Goal: Transaction & Acquisition: Purchase product/service

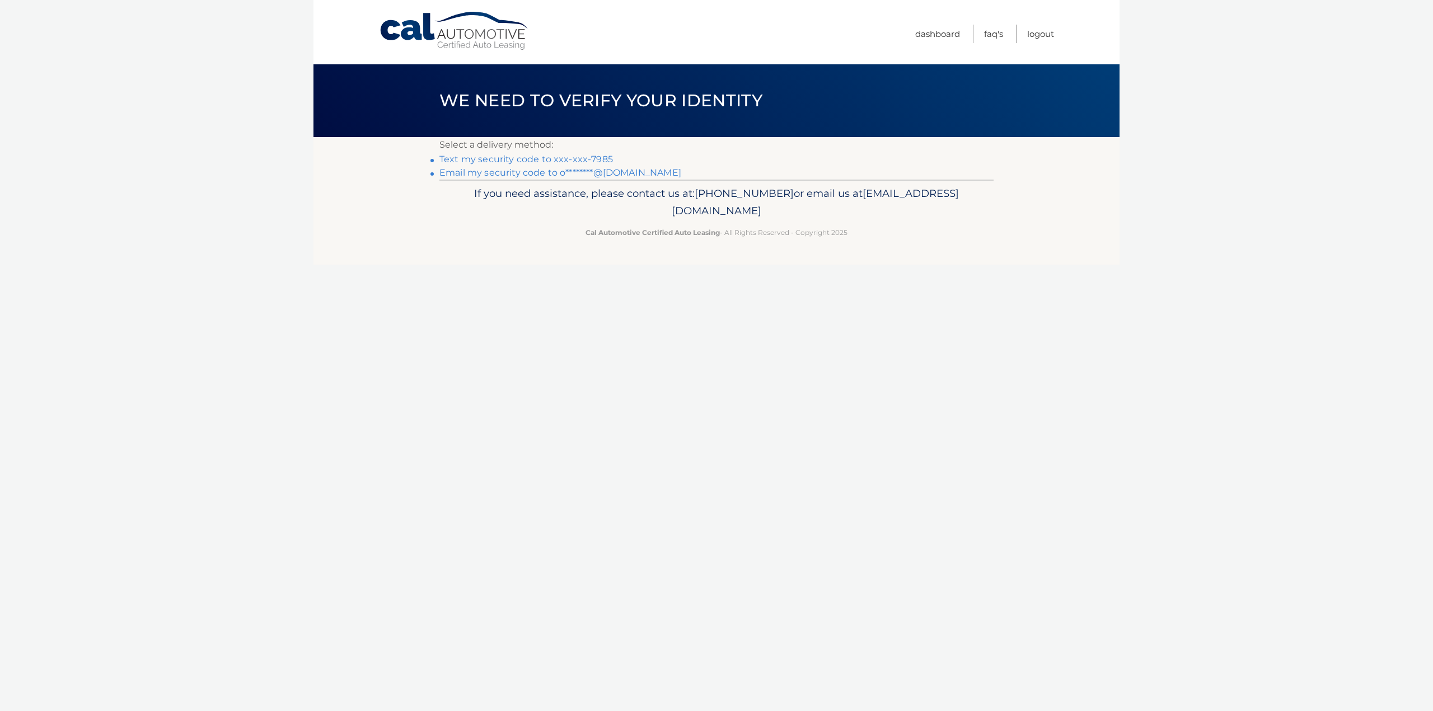
click at [539, 160] on link "Text my security code to xxx-xxx-7985" at bounding box center [526, 159] width 174 height 11
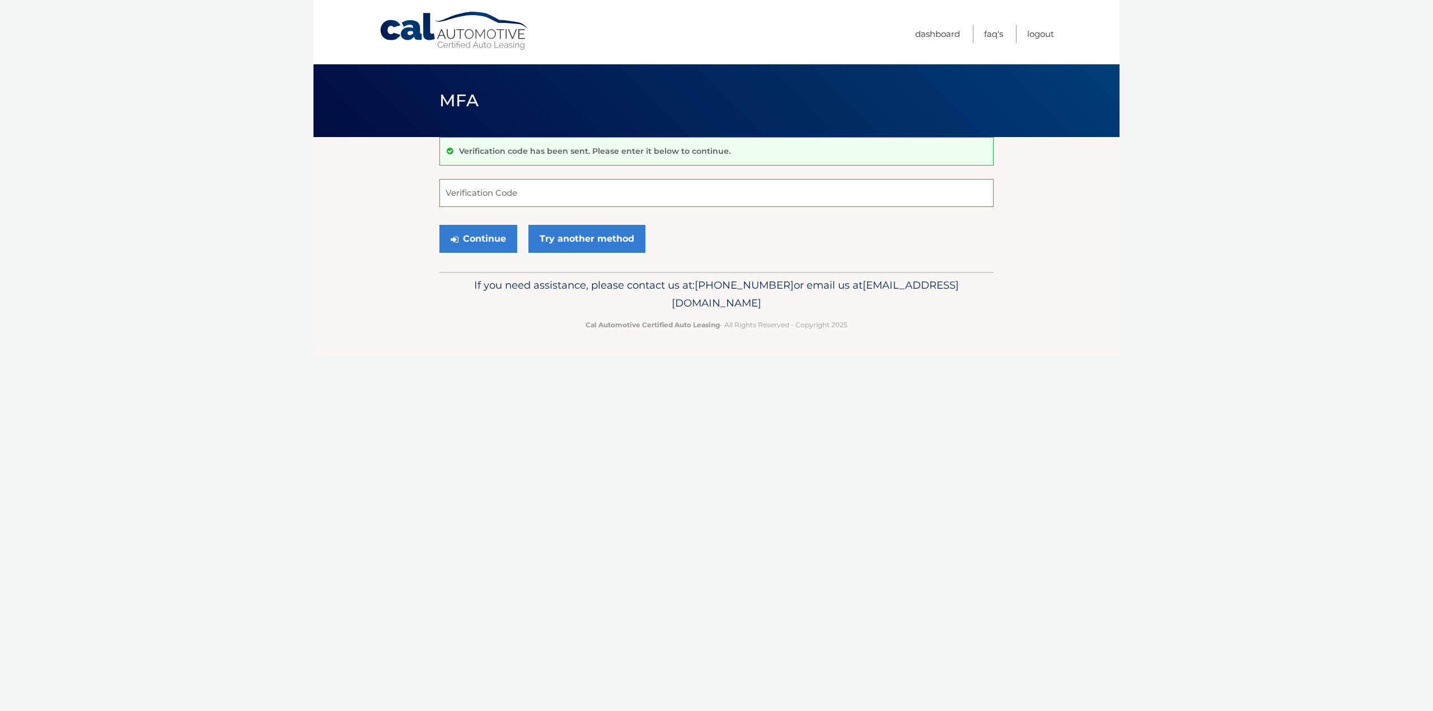
click at [548, 179] on input "Verification Code" at bounding box center [716, 193] width 554 height 28
type input "245835"
click at [471, 247] on button "Continue" at bounding box center [478, 239] width 78 height 28
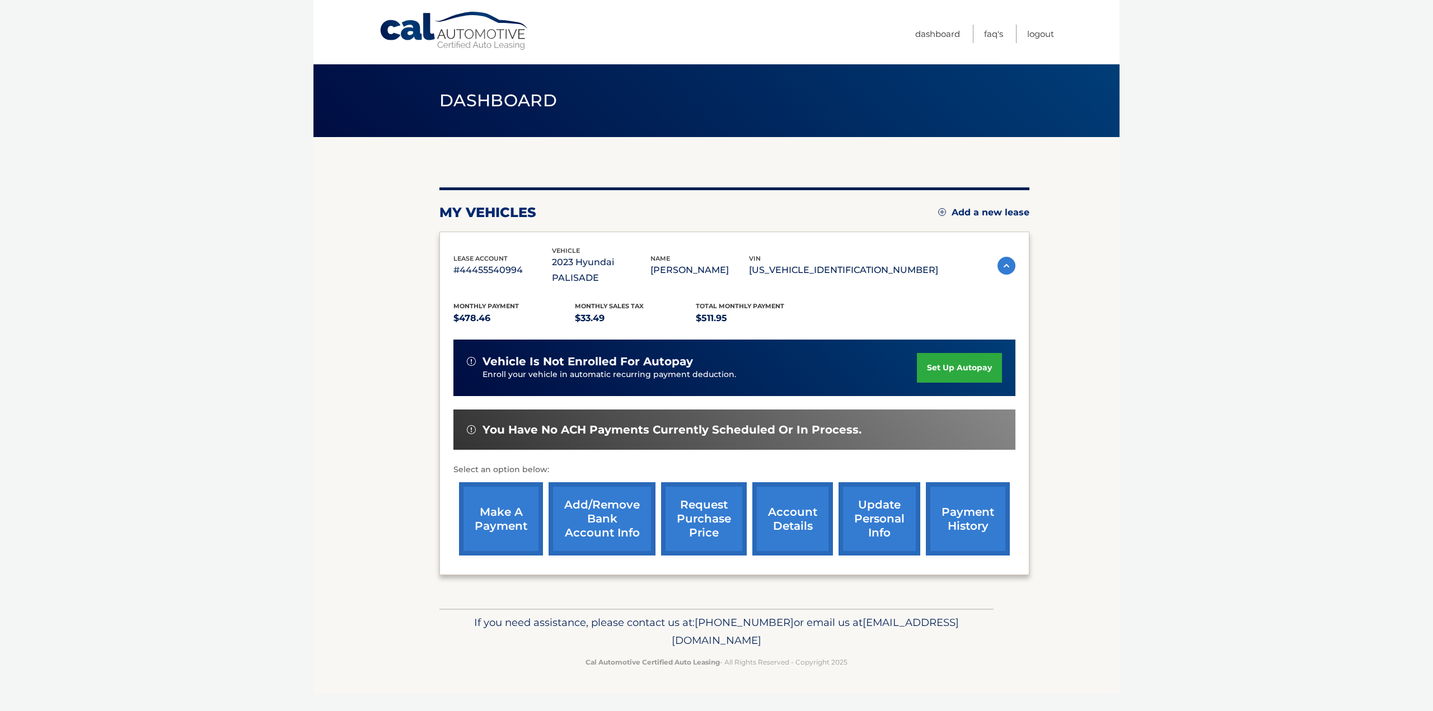
click at [512, 524] on link "make a payment" at bounding box center [501, 518] width 84 height 73
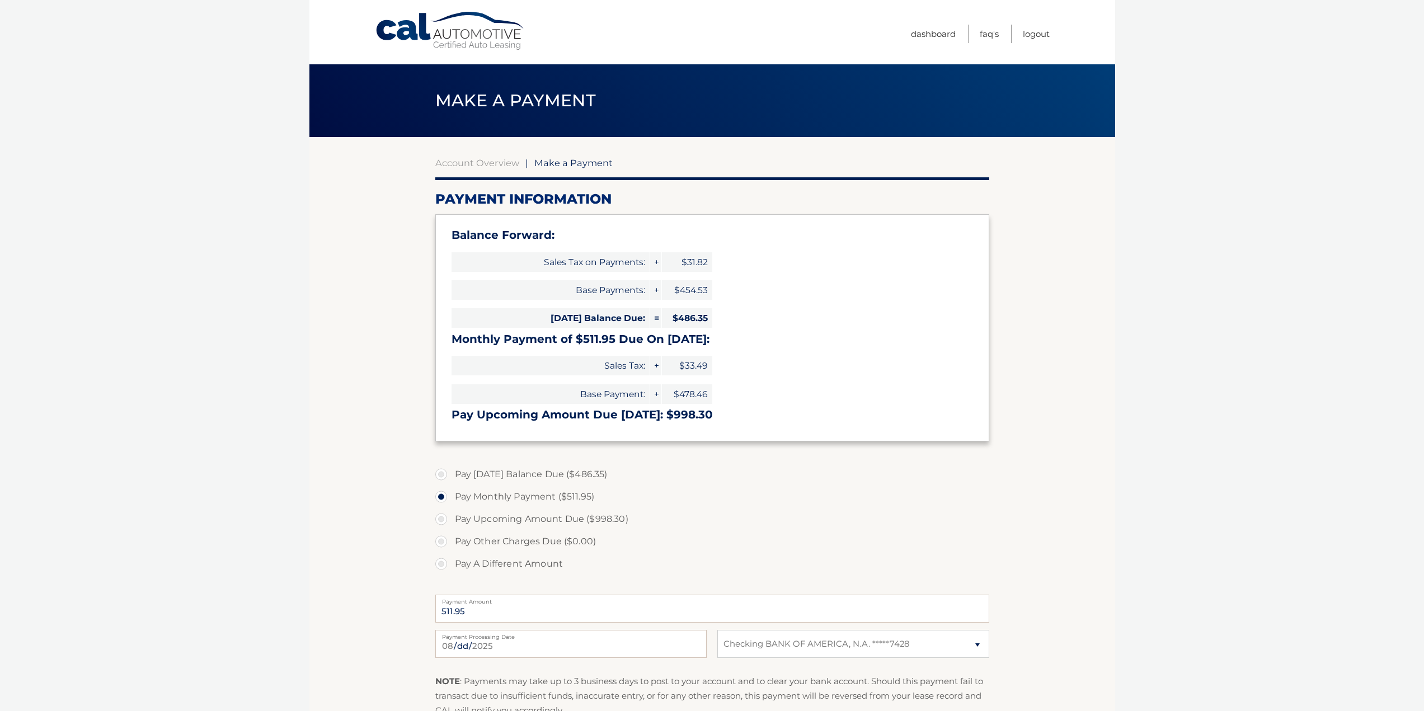
select select "M2RhNDZjMmUtMGUwNC00ZWExLWFkNmQtNTkzYTZkZmQ4NTBj"
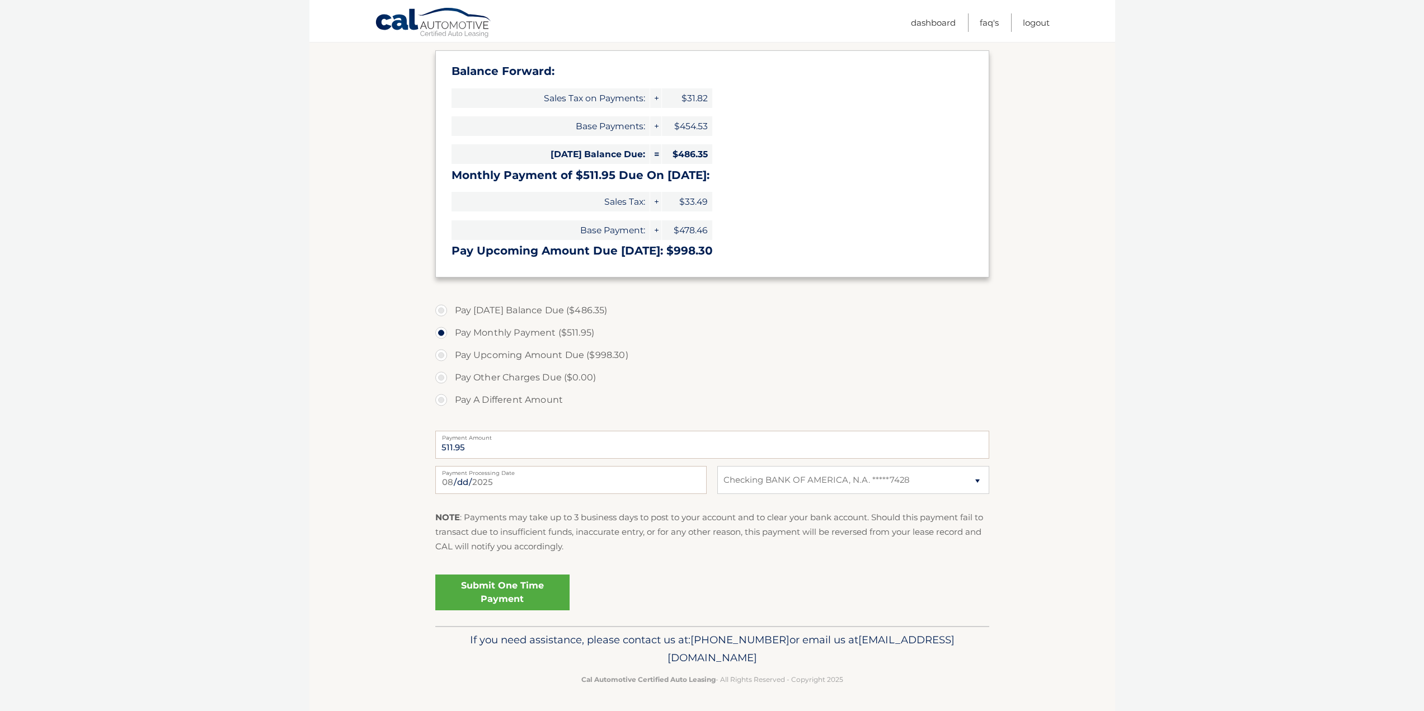
click at [487, 600] on link "Submit One Time Payment" at bounding box center [502, 593] width 134 height 36
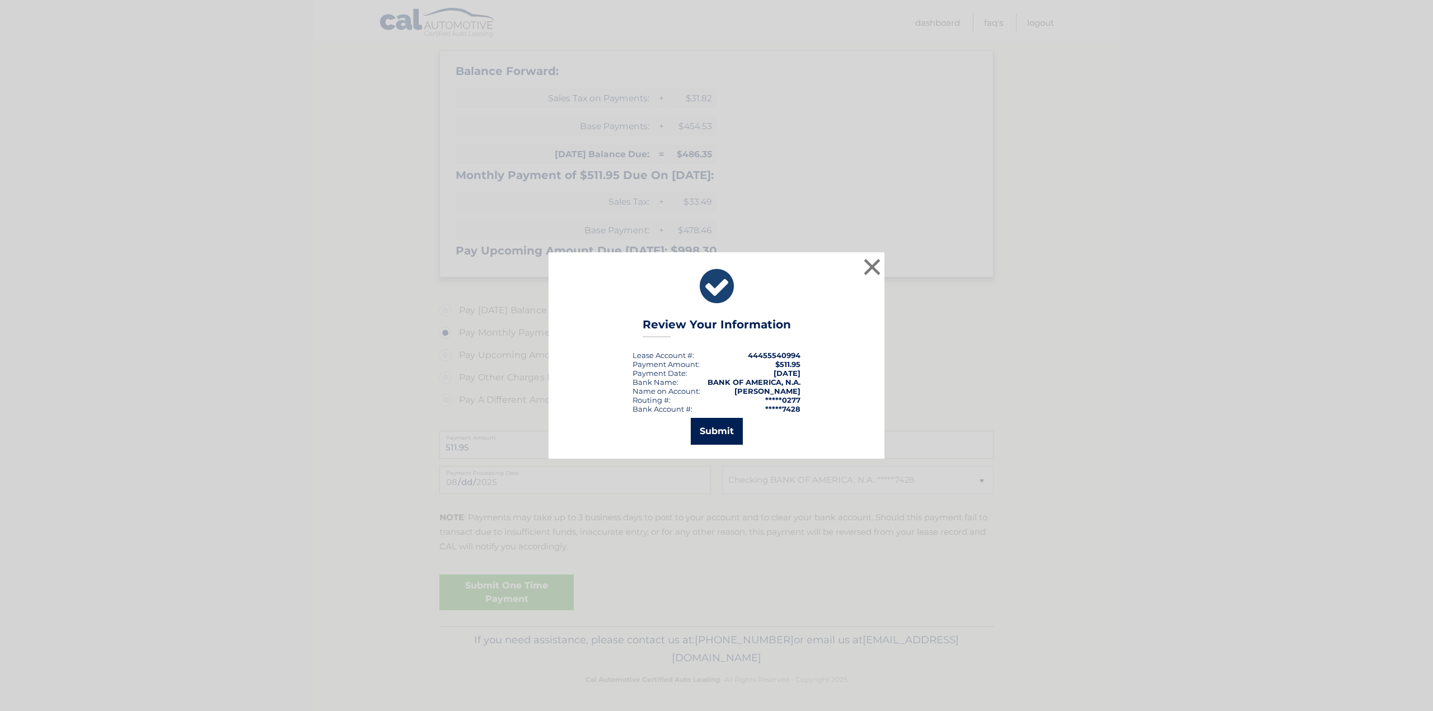
click at [728, 444] on button "Submit" at bounding box center [717, 431] width 52 height 27
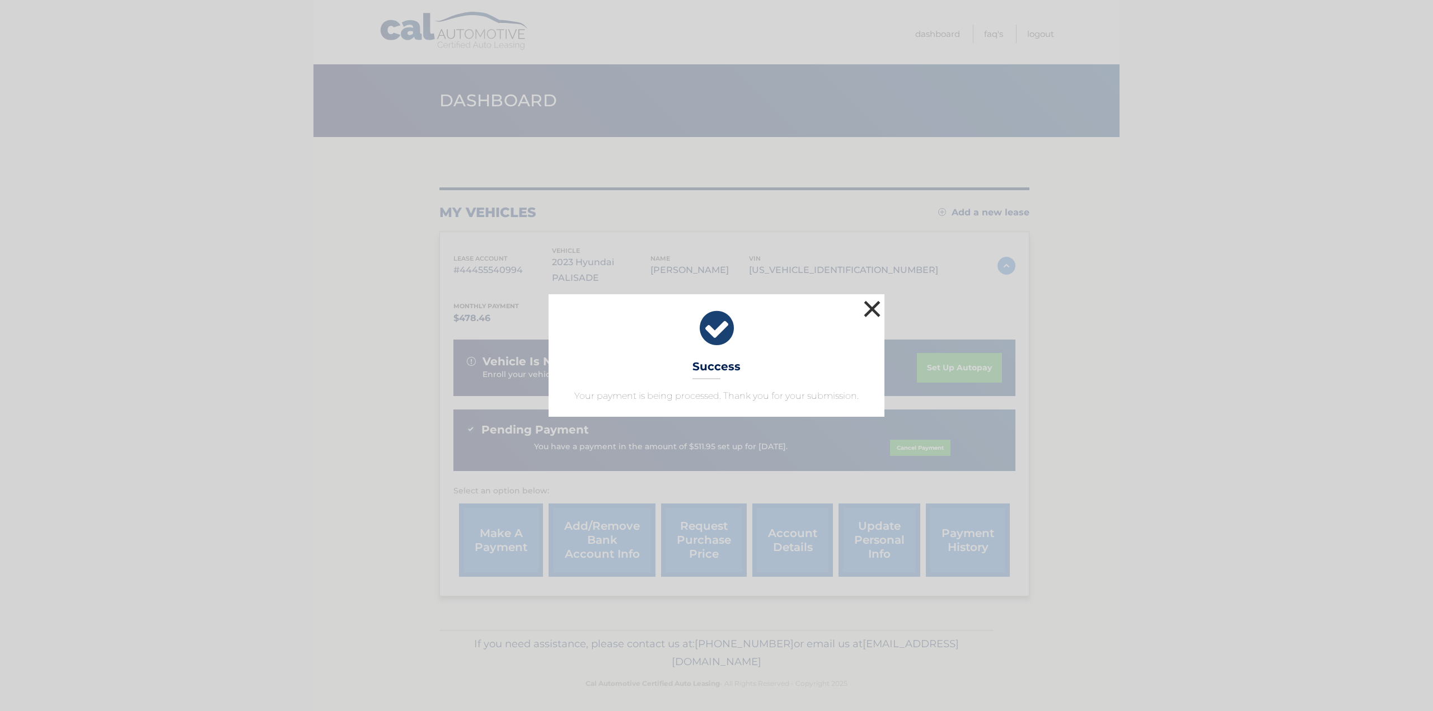
click at [873, 306] on button "×" at bounding box center [872, 309] width 22 height 22
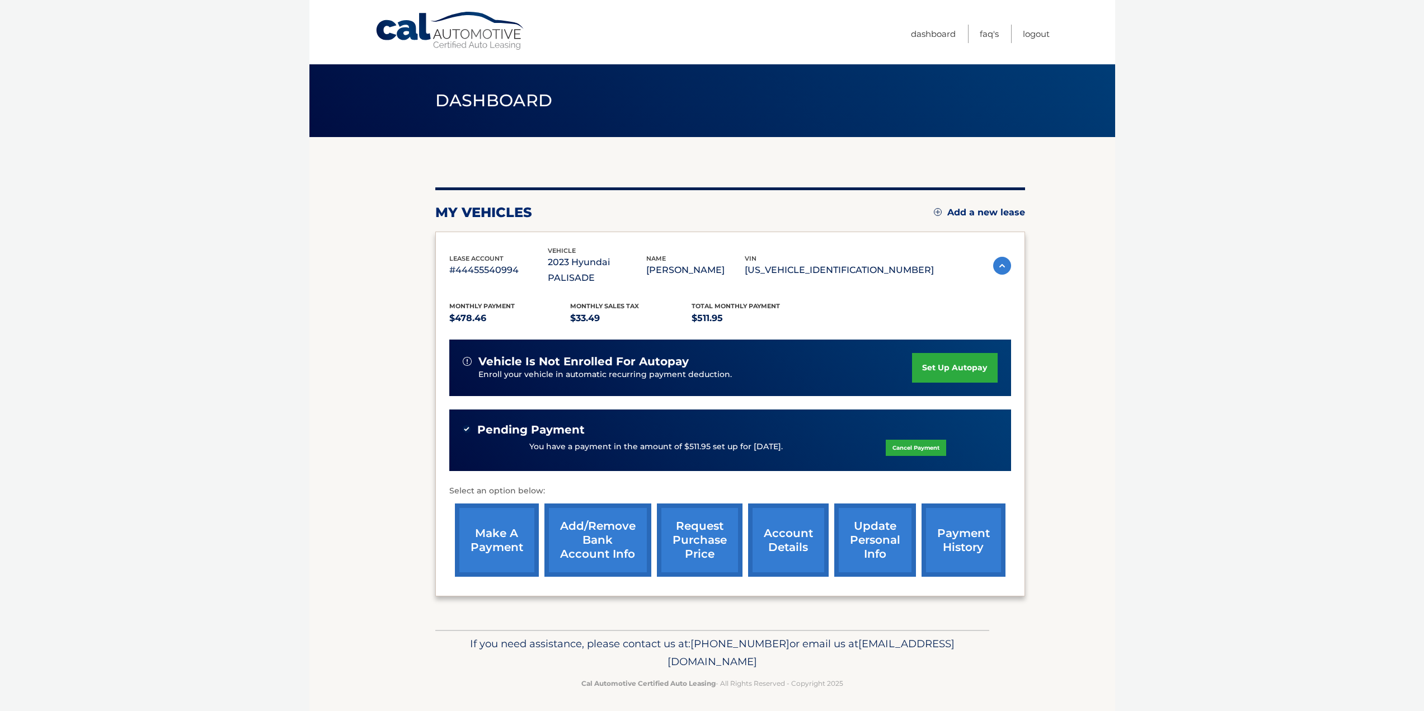
scroll to position [4, 0]
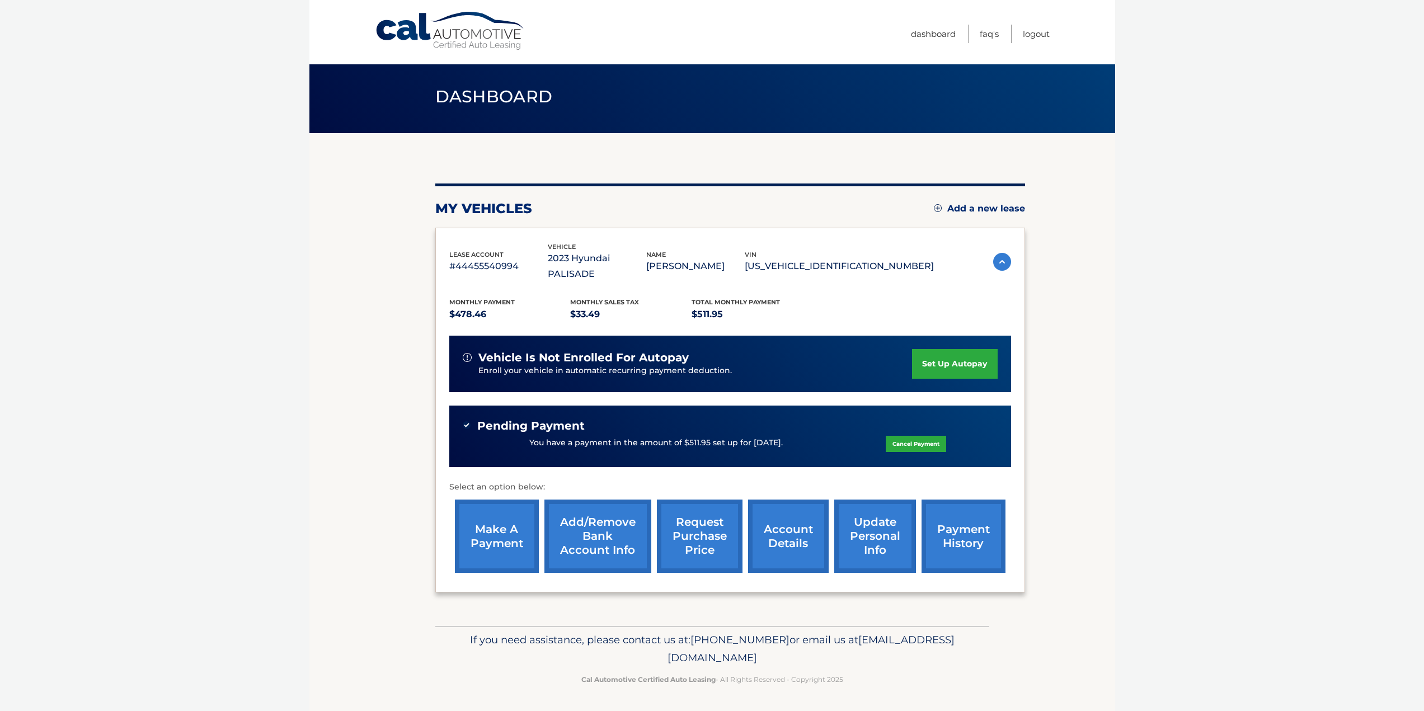
click at [784, 542] on link "account details" at bounding box center [788, 536] width 81 height 73
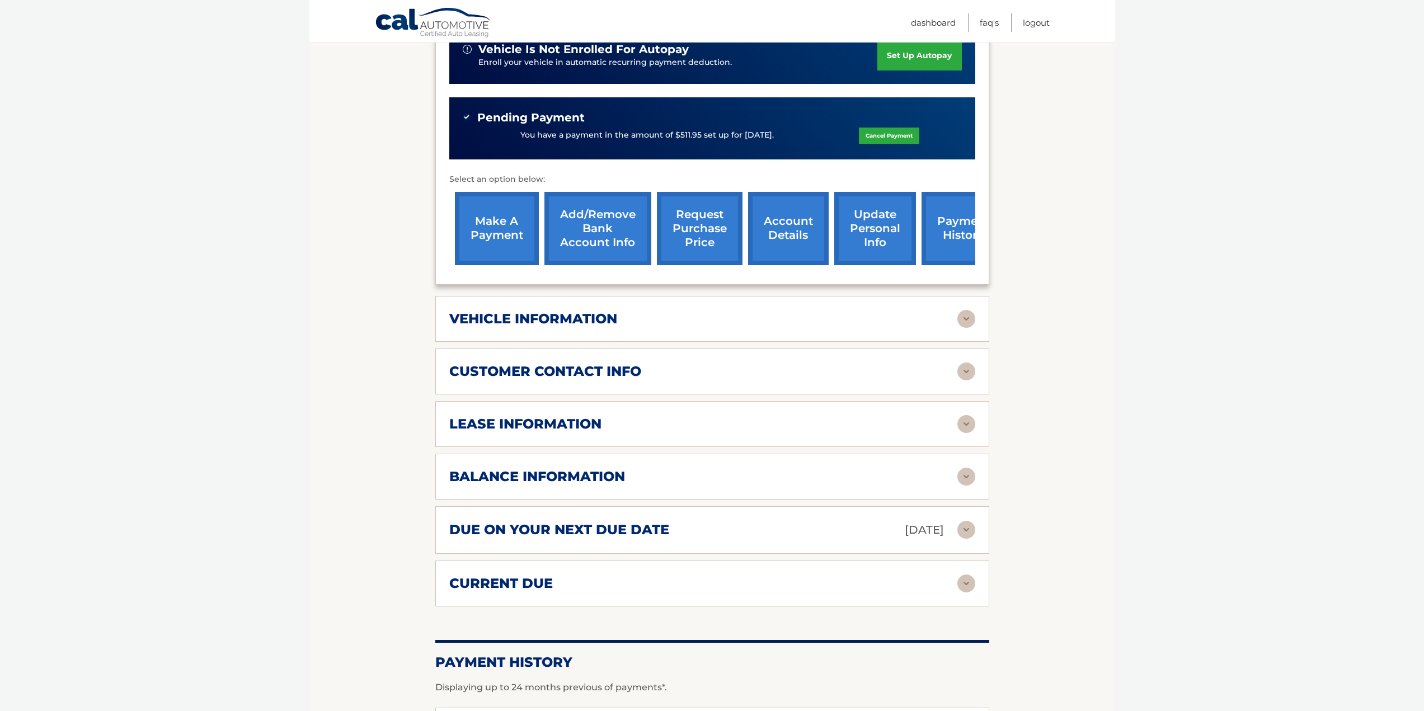
scroll to position [336, 0]
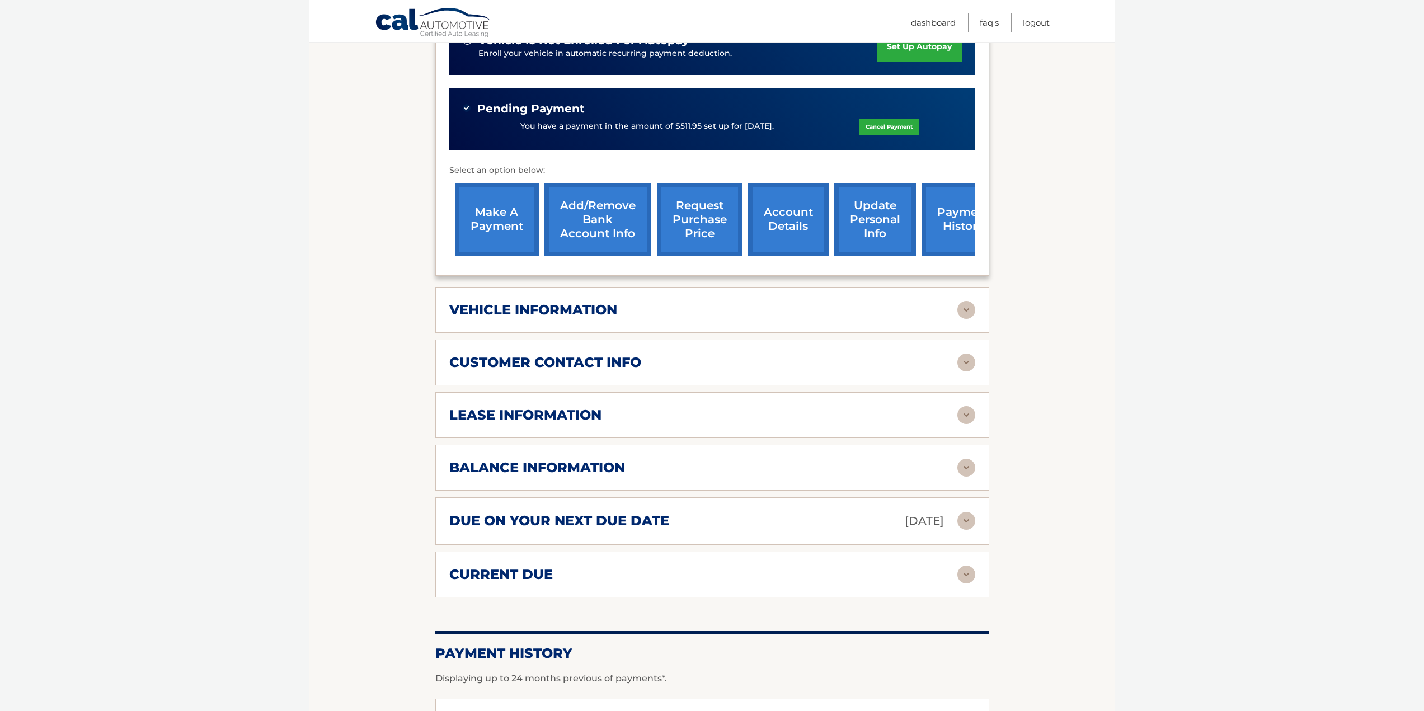
click at [963, 414] on img at bounding box center [967, 415] width 18 height 18
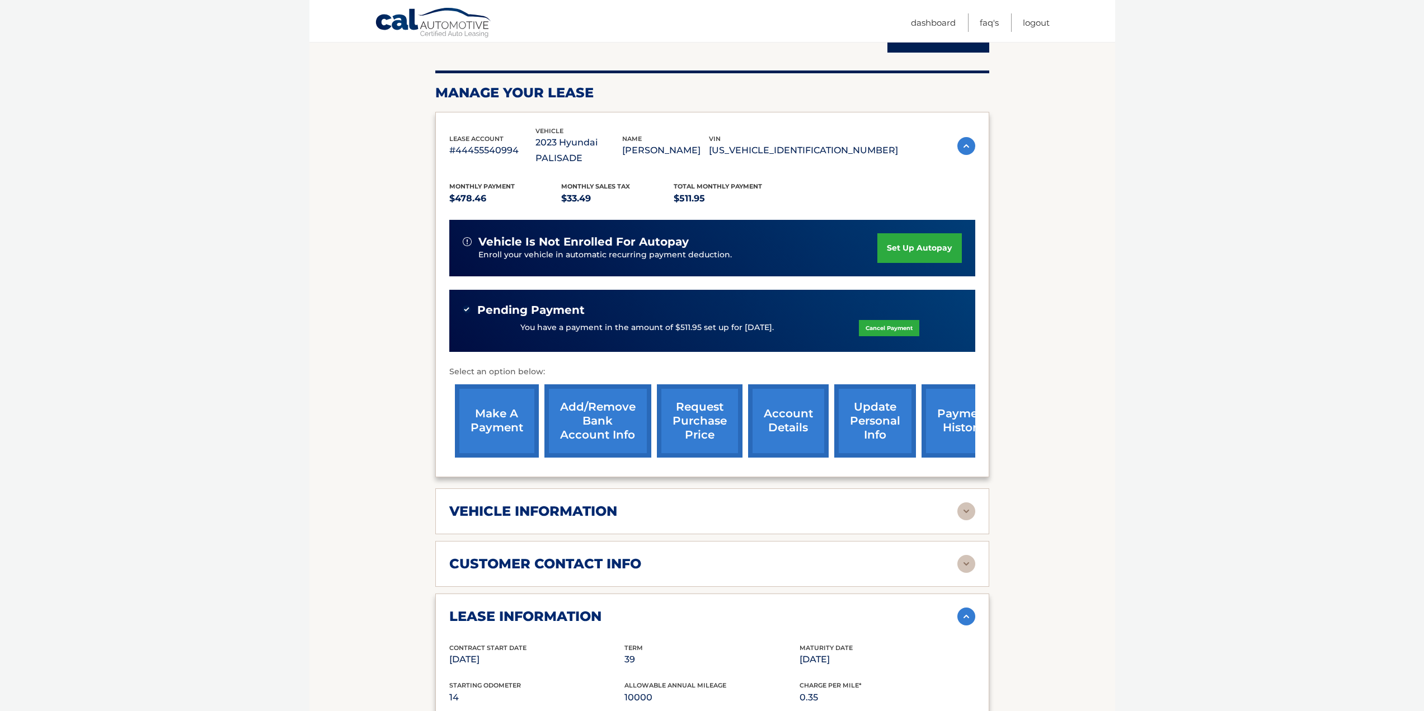
scroll to position [112, 0]
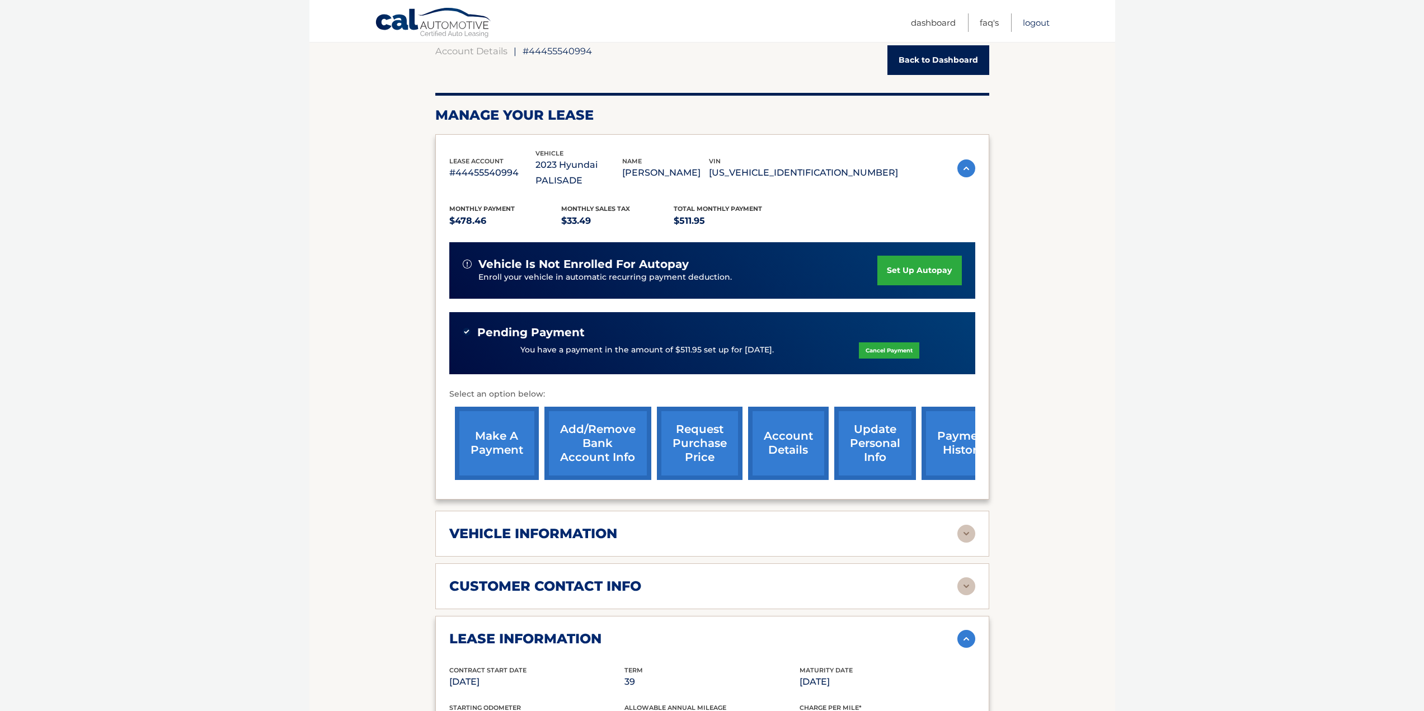
click at [1037, 26] on link "Logout" at bounding box center [1036, 22] width 27 height 18
